Goal: Transaction & Acquisition: Purchase product/service

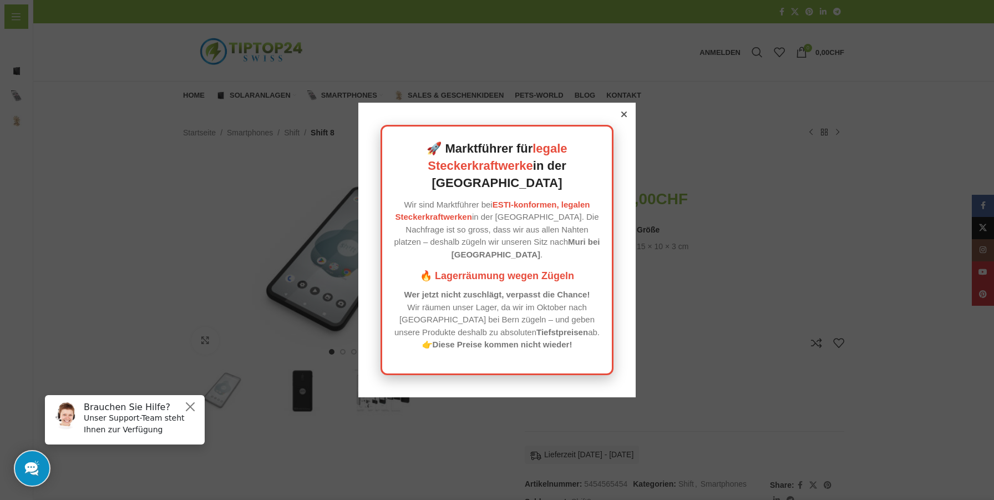
click at [626, 119] on div at bounding box center [624, 114] width 10 height 10
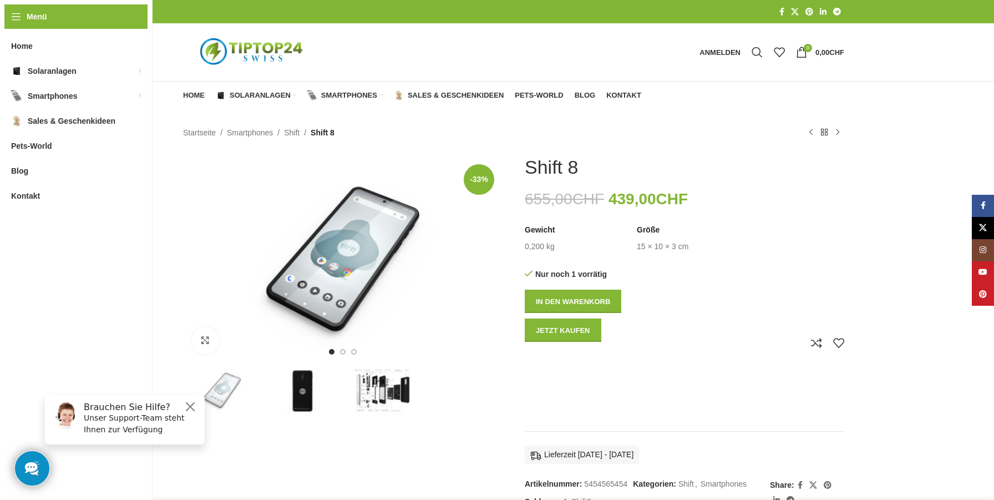
click at [309, 389] on img "2 / 3" at bounding box center [302, 390] width 78 height 50
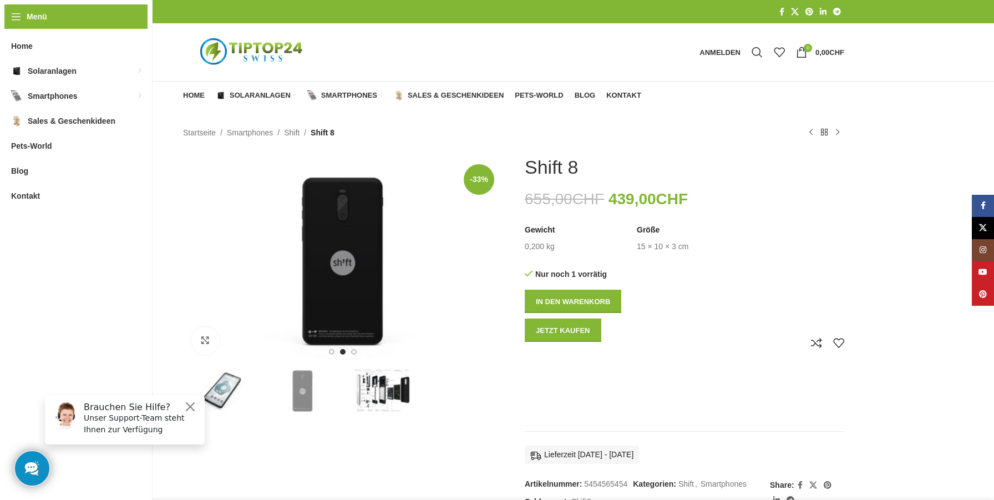
click at [231, 380] on img "1 / 3" at bounding box center [222, 390] width 78 height 50
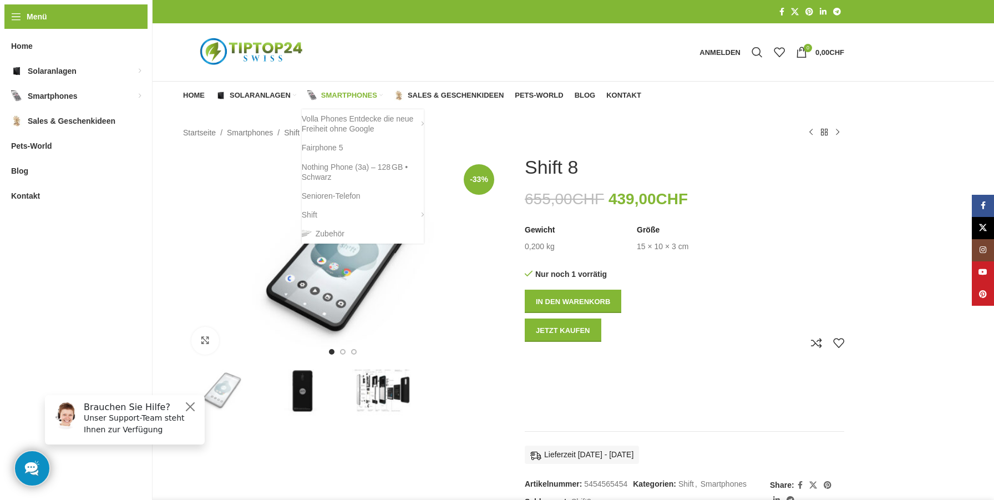
click at [330, 95] on span "Smartphones" at bounding box center [349, 95] width 56 height 9
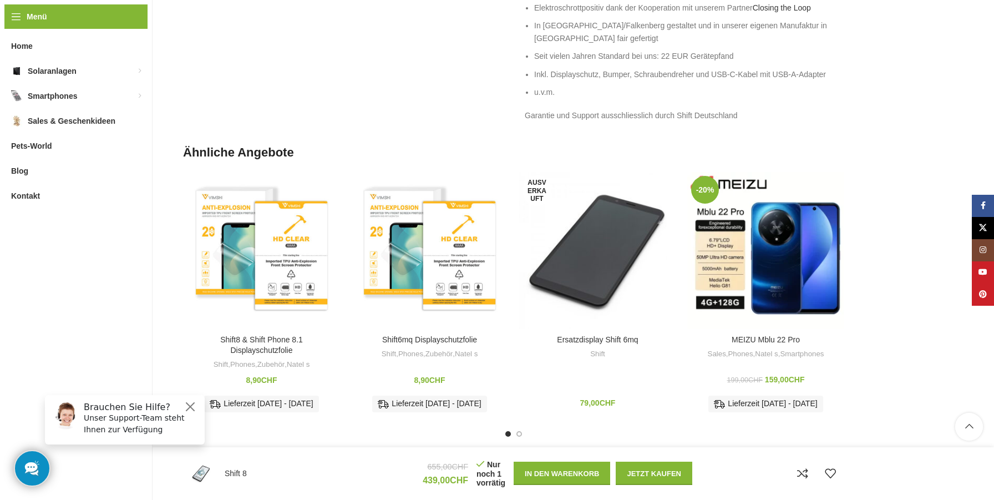
scroll to position [933, 0]
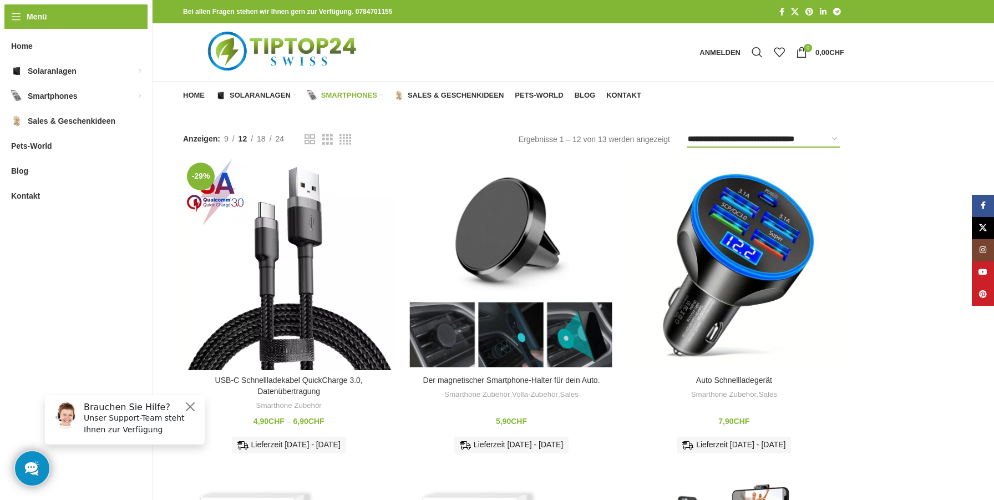
click at [797, 140] on select "**********" at bounding box center [763, 139] width 153 height 16
select select "**********"
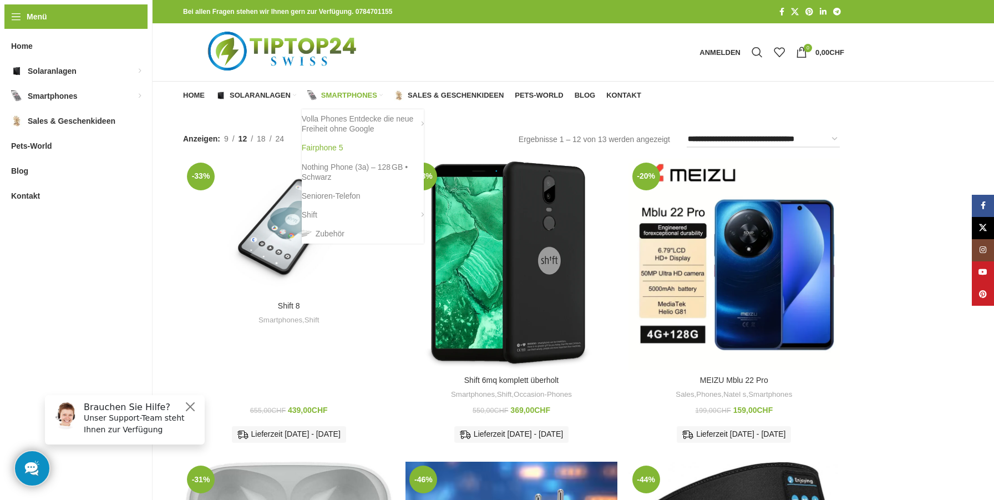
click at [334, 145] on link "Fairphone 5" at bounding box center [363, 147] width 122 height 19
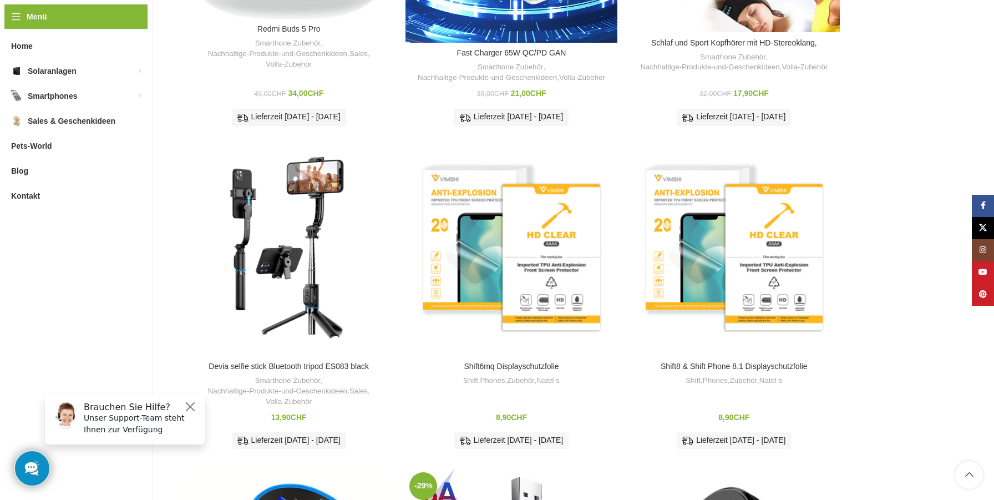
scroll to position [648, 0]
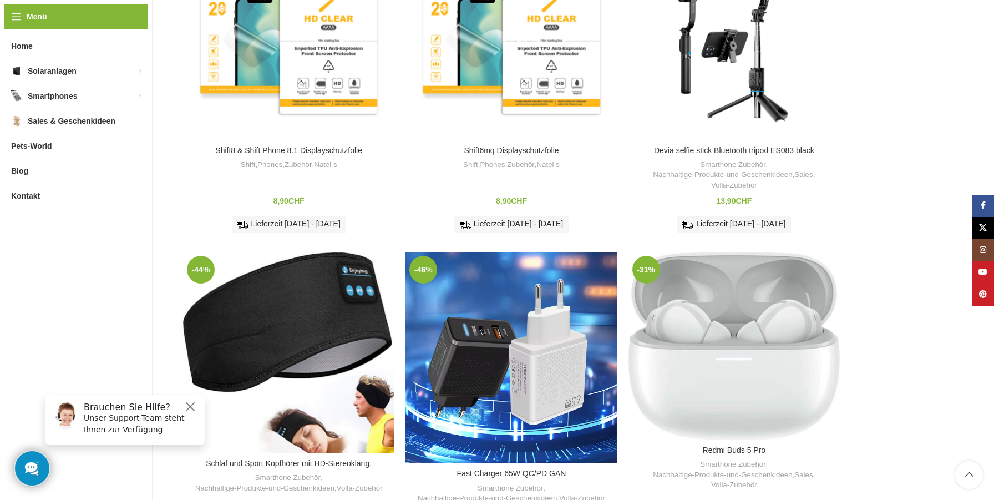
scroll to position [548, 0]
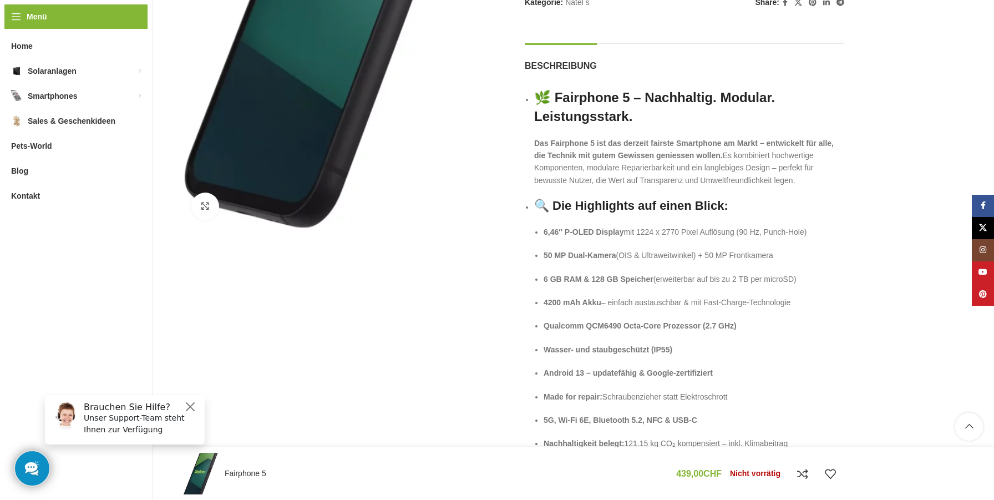
scroll to position [436, 0]
